Goal: Task Accomplishment & Management: Use online tool/utility

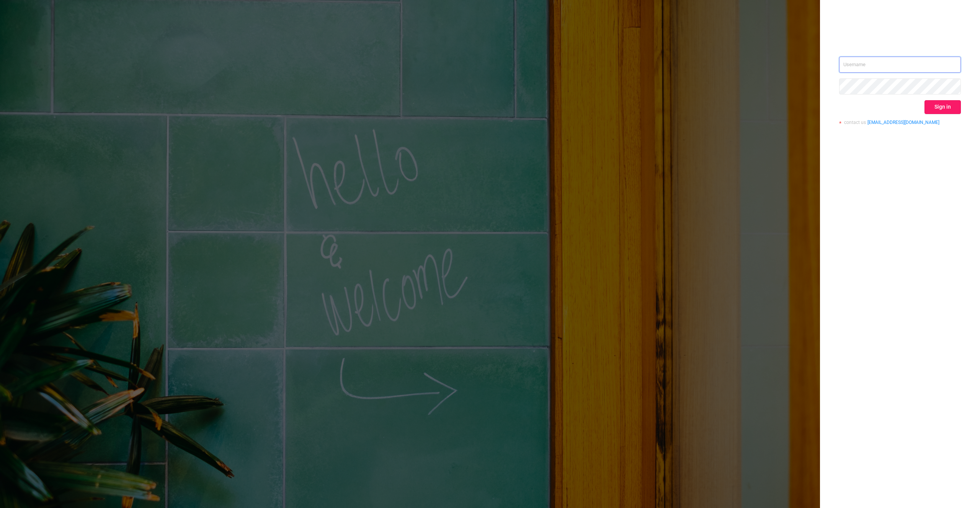
type input "denis@protected.media"
click at [953, 110] on button "Sign in" at bounding box center [943, 107] width 36 height 14
